Goal: Participate in discussion

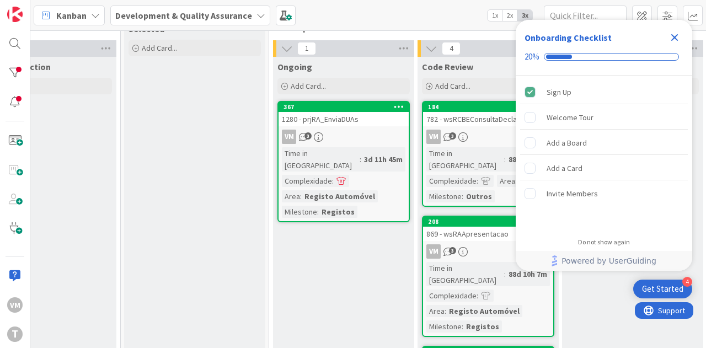
scroll to position [31, 353]
click at [347, 123] on div "1280 - prjRA_EnviaDUAs" at bounding box center [342, 119] width 130 height 14
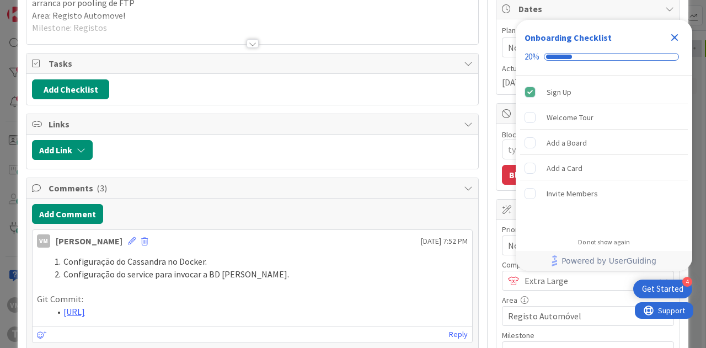
scroll to position [221, 0]
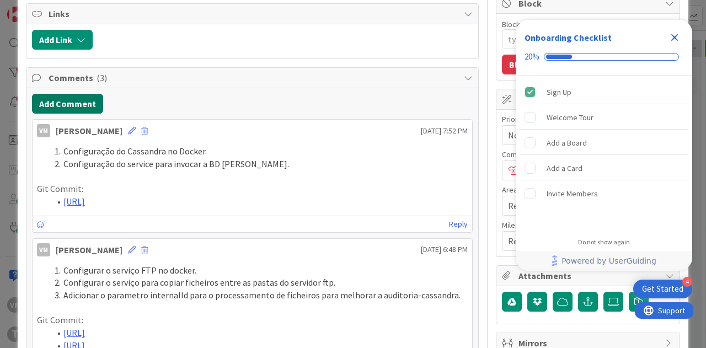
click at [60, 96] on button "Add Comment" at bounding box center [67, 104] width 71 height 20
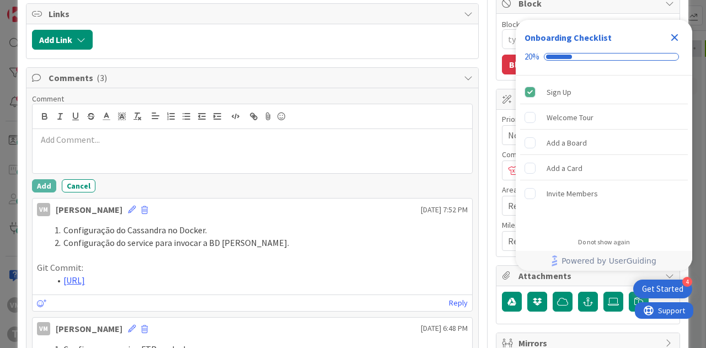
type textarea "x"
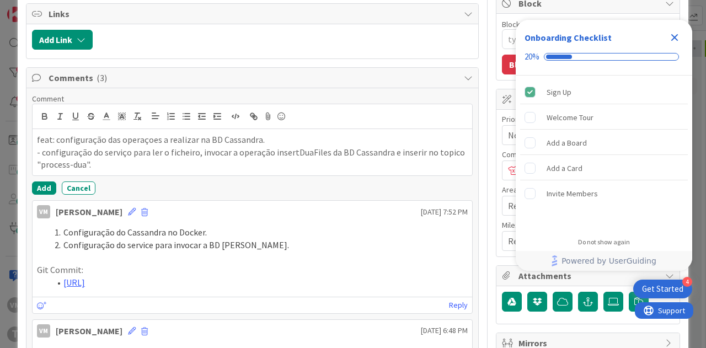
click at [120, 142] on p "feat: configuração das operaçoes a realizar na BD Cassandra." at bounding box center [252, 139] width 431 height 13
drag, startPoint x: 55, startPoint y: 135, endPoint x: 21, endPoint y: 136, distance: 34.2
click at [21, 136] on div "ID 367 Development & Quality Assurance Ongoing Title 22 / 128 1280 - prjRA_Envi…" at bounding box center [353, 232] width 670 height 875
drag, startPoint x: 45, startPoint y: 151, endPoint x: 26, endPoint y: 149, distance: 18.9
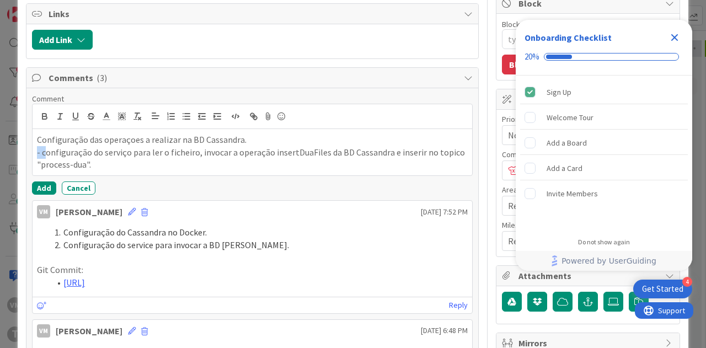
click at [119, 135] on p "Configuração das operaçoes a realizar na BD Cassandra." at bounding box center [252, 139] width 431 height 13
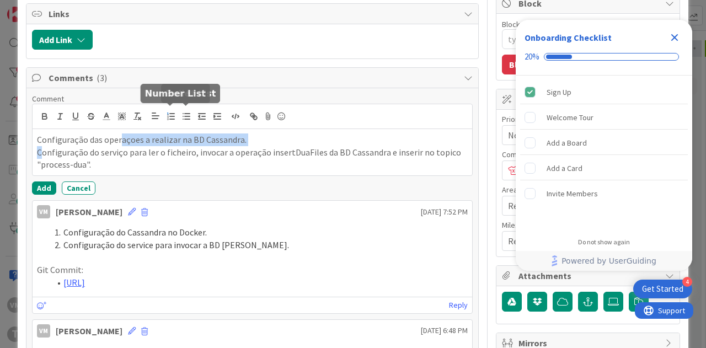
click at [175, 114] on button "button" at bounding box center [170, 116] width 15 height 13
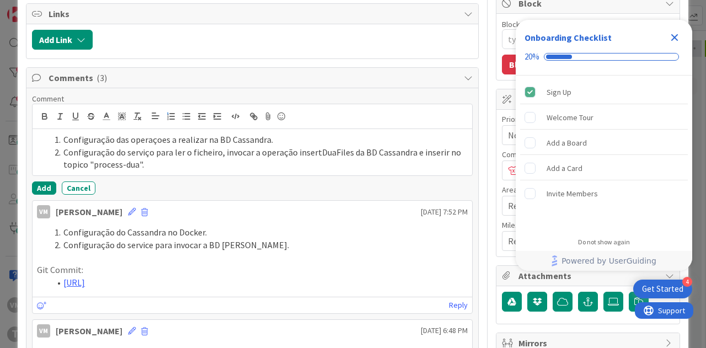
click at [155, 163] on li "Configuração do serviço para ler o ficheiro, invocar a operação insertDuaFiles …" at bounding box center [258, 158] width 417 height 25
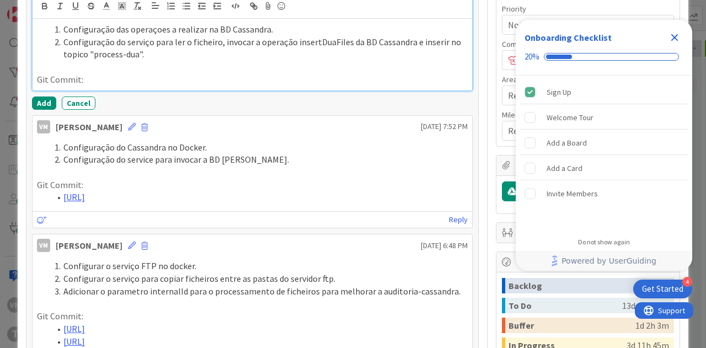
scroll to position [276, 0]
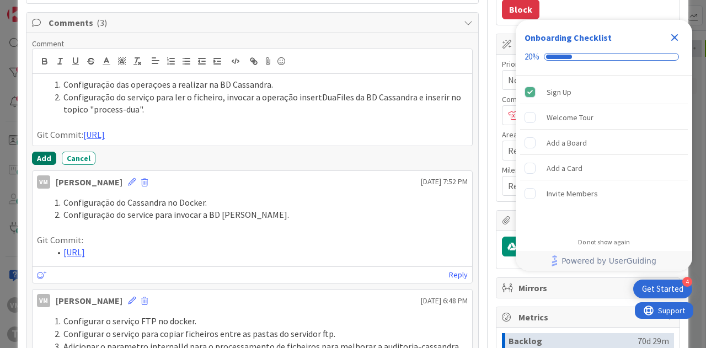
click at [37, 165] on button "Add" at bounding box center [44, 158] width 24 height 13
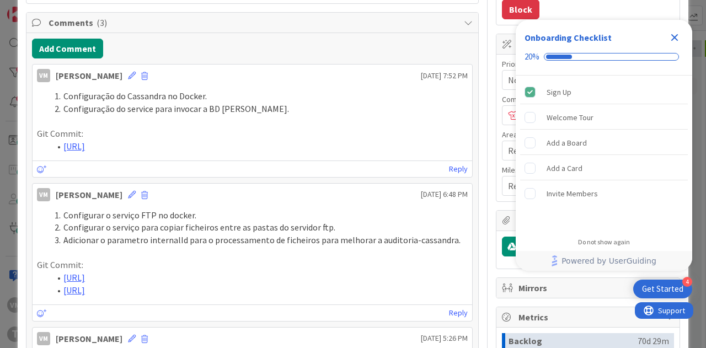
type textarea "x"
